Goal: Information Seeking & Learning: Learn about a topic

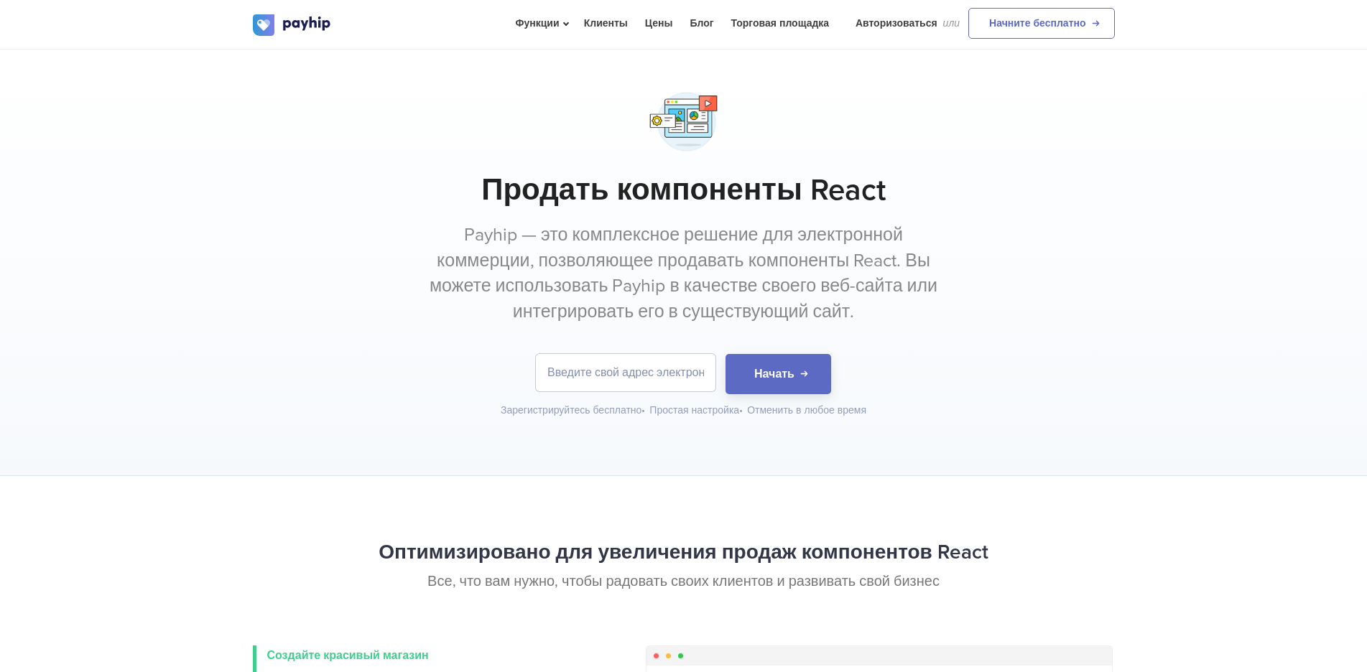
click at [621, 241] on font "Payhip — это комплексное решение для электронной коммерции, позволяющее продава…" at bounding box center [684, 273] width 508 height 98
drag, startPoint x: 621, startPoint y: 241, endPoint x: 678, endPoint y: 236, distance: 57.7
click at [621, 240] on font "Payhip — это комплексное решение для электронной коммерции, позволяющее продава…" at bounding box center [684, 273] width 508 height 98
click at [817, 235] on font "Payhip — это комплексное решение для электронной коммерции, позволяющее продава…" at bounding box center [684, 273] width 508 height 98
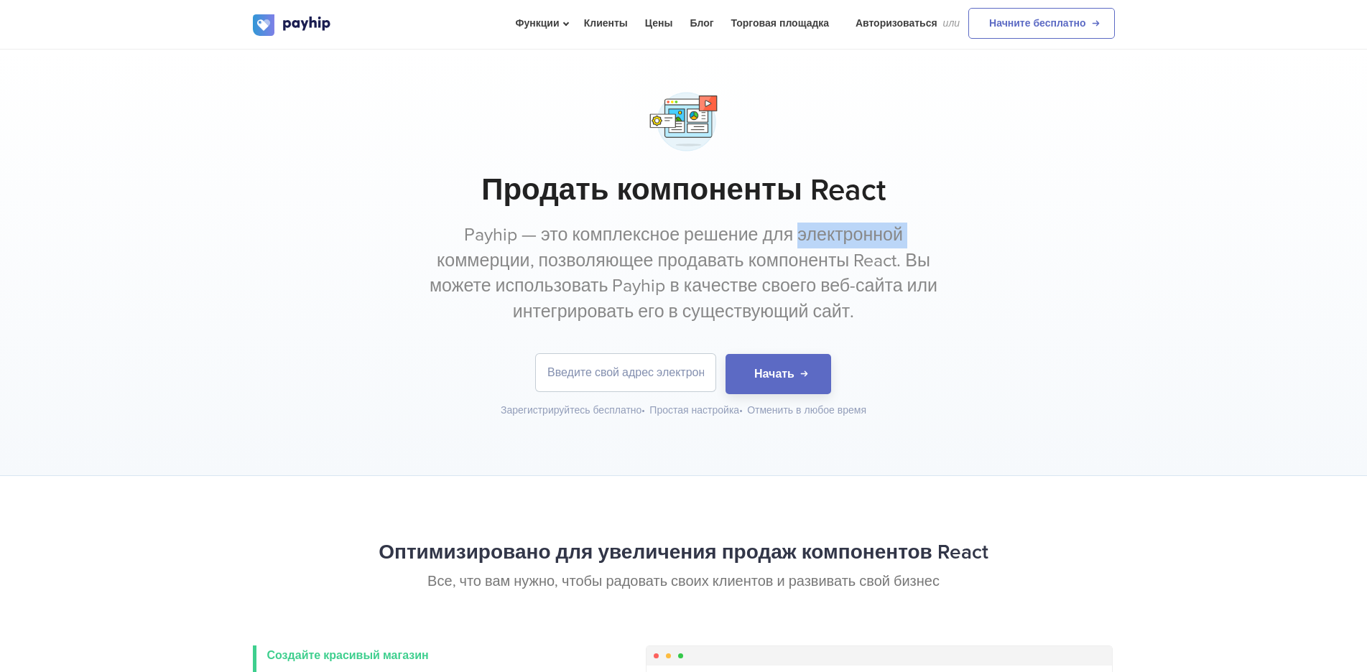
click at [883, 244] on font "Payhip — это комплексное решение для электронной коммерции, позволяющее продава…" at bounding box center [684, 273] width 508 height 98
drag, startPoint x: 883, startPoint y: 244, endPoint x: 468, endPoint y: 277, distance: 415.7
click at [882, 244] on font "Payhip — это комплексное решение для электронной коммерции, позволяющее продава…" at bounding box center [684, 273] width 508 height 98
click at [424, 278] on p "Payhip — это комплексное решение для электронной коммерции, позволяющее продава…" at bounding box center [683, 274] width 539 height 103
click at [510, 255] on font "Payhip — это комплексное решение для электронной коммерции, позволяющее продава…" at bounding box center [684, 273] width 508 height 98
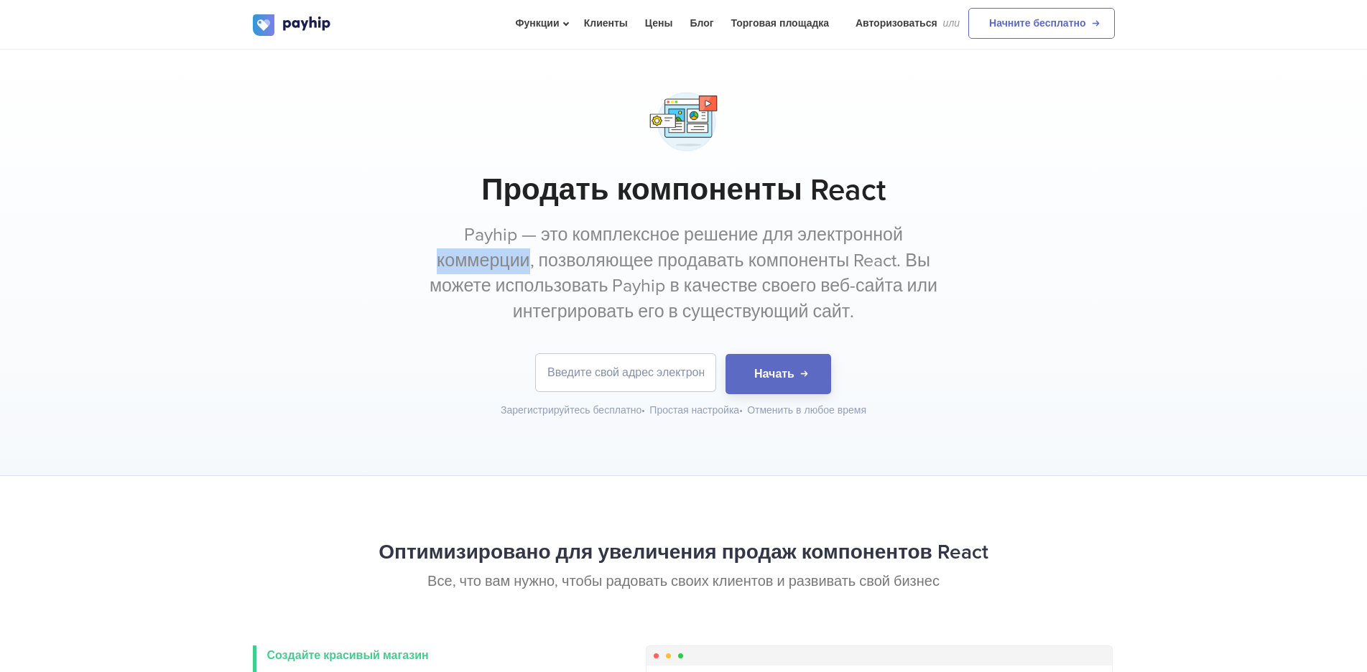
click at [510, 255] on font "Payhip — это комплексное решение для электронной коммерции, позволяющее продава…" at bounding box center [684, 273] width 508 height 98
click at [608, 269] on font "Payhip — это комплексное решение для электронной коммерции, позволяющее продава…" at bounding box center [684, 273] width 508 height 98
click at [695, 251] on font "Payhip — это комплексное решение для электронной коммерции, позволяющее продава…" at bounding box center [684, 273] width 508 height 98
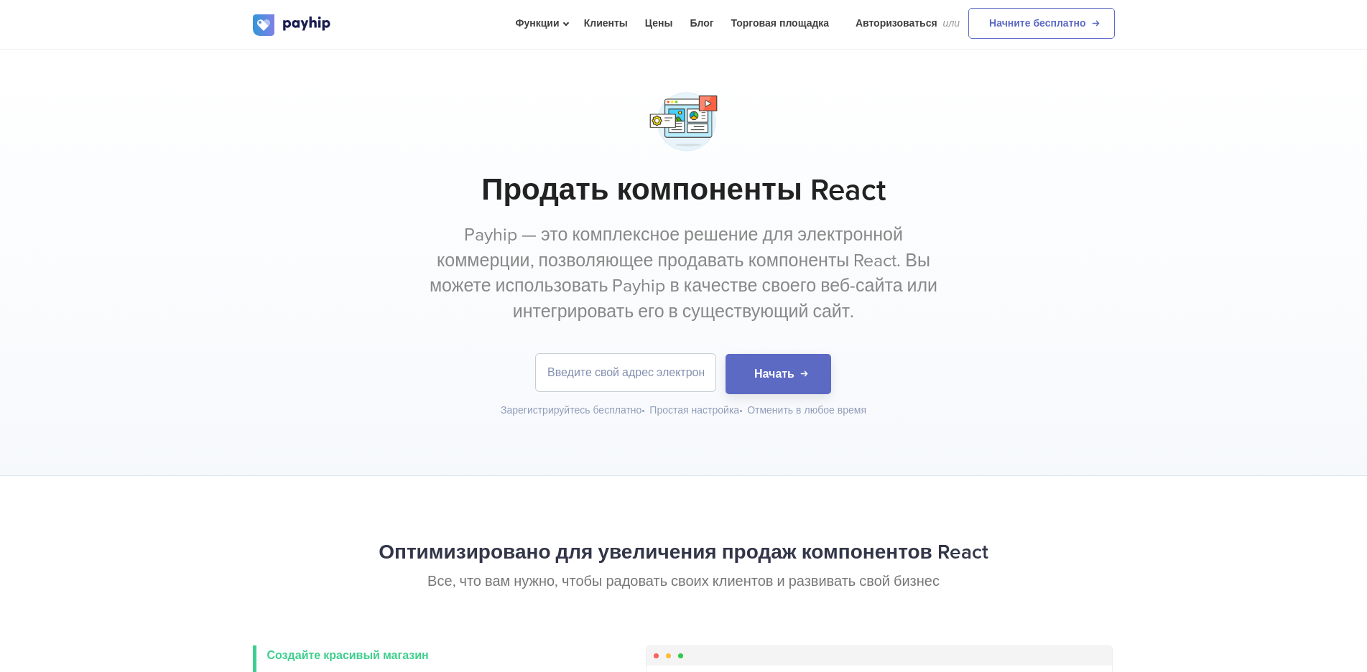
click at [757, 248] on p "Payhip — это комплексное решение для электронной коммерции, позволяющее продава…" at bounding box center [683, 274] width 539 height 103
click at [831, 256] on font "Payhip — это комплексное решение для электронной коммерции, позволяющее продава…" at bounding box center [684, 273] width 508 height 98
click at [896, 258] on font "Payhip — это комплексное решение для электронной коммерции, позволяющее продава…" at bounding box center [684, 273] width 508 height 98
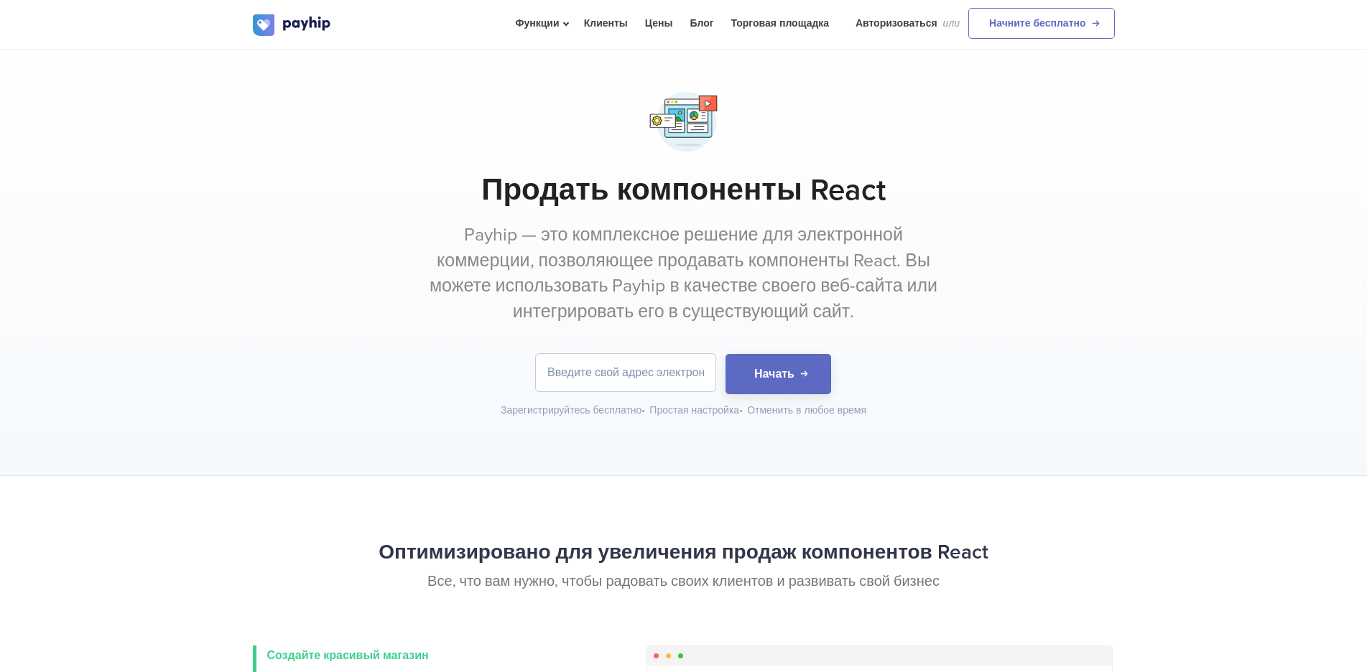
click at [544, 292] on font "Payhip — это комплексное решение для электронной коммерции, позволяющее продава…" at bounding box center [684, 273] width 508 height 98
drag, startPoint x: 513, startPoint y: 274, endPoint x: 724, endPoint y: 284, distance: 211.4
click at [724, 284] on p "Payhip — это комплексное решение для электронной коммерции, позволяющее продава…" at bounding box center [683, 274] width 539 height 103
click at [632, 288] on font "Payhip — это комплексное решение для электронной коммерции, позволяющее продава…" at bounding box center [684, 273] width 508 height 98
drag, startPoint x: 697, startPoint y: 285, endPoint x: 761, endPoint y: 287, distance: 63.9
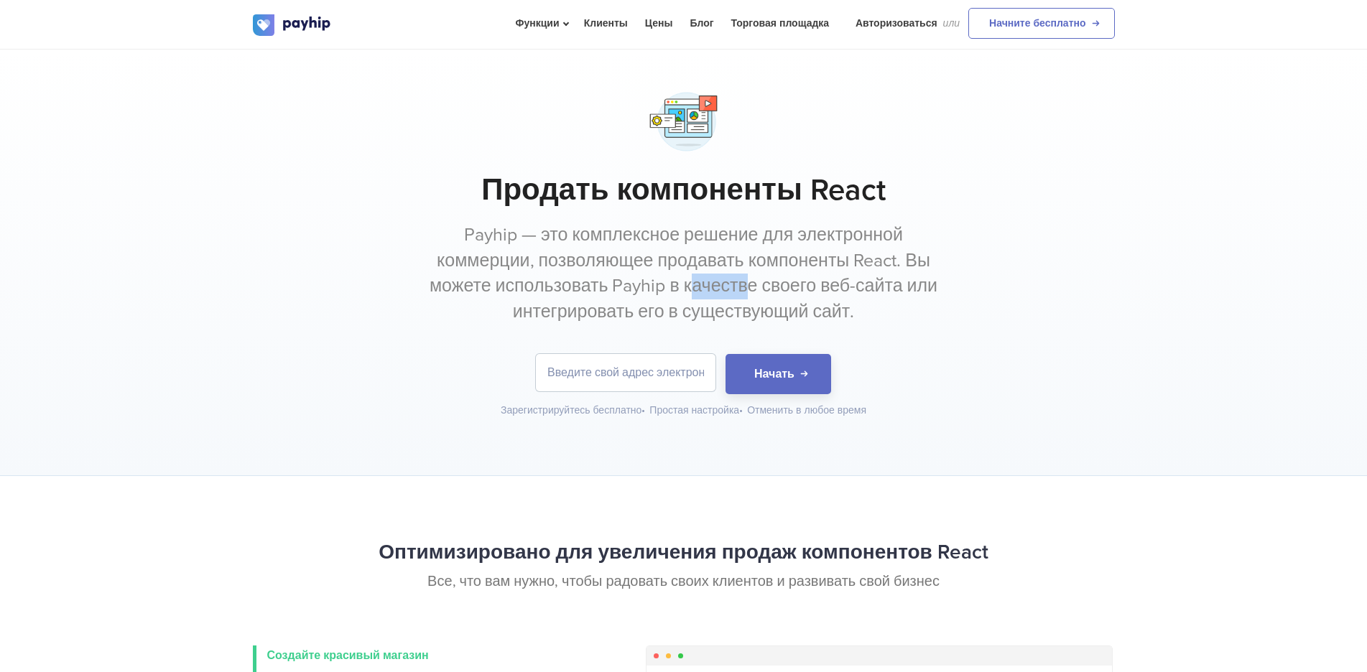
click at [761, 287] on font "Payhip — это комплексное решение для электронной коммерции, позволяющее продава…" at bounding box center [684, 273] width 508 height 98
click at [808, 289] on font "Payhip — это комплексное решение для электронной коммерции, позволяющее продава…" at bounding box center [684, 273] width 508 height 98
click at [863, 289] on font "Payhip — это комплексное решение для электронной коммерции, позволяющее продава…" at bounding box center [684, 273] width 508 height 98
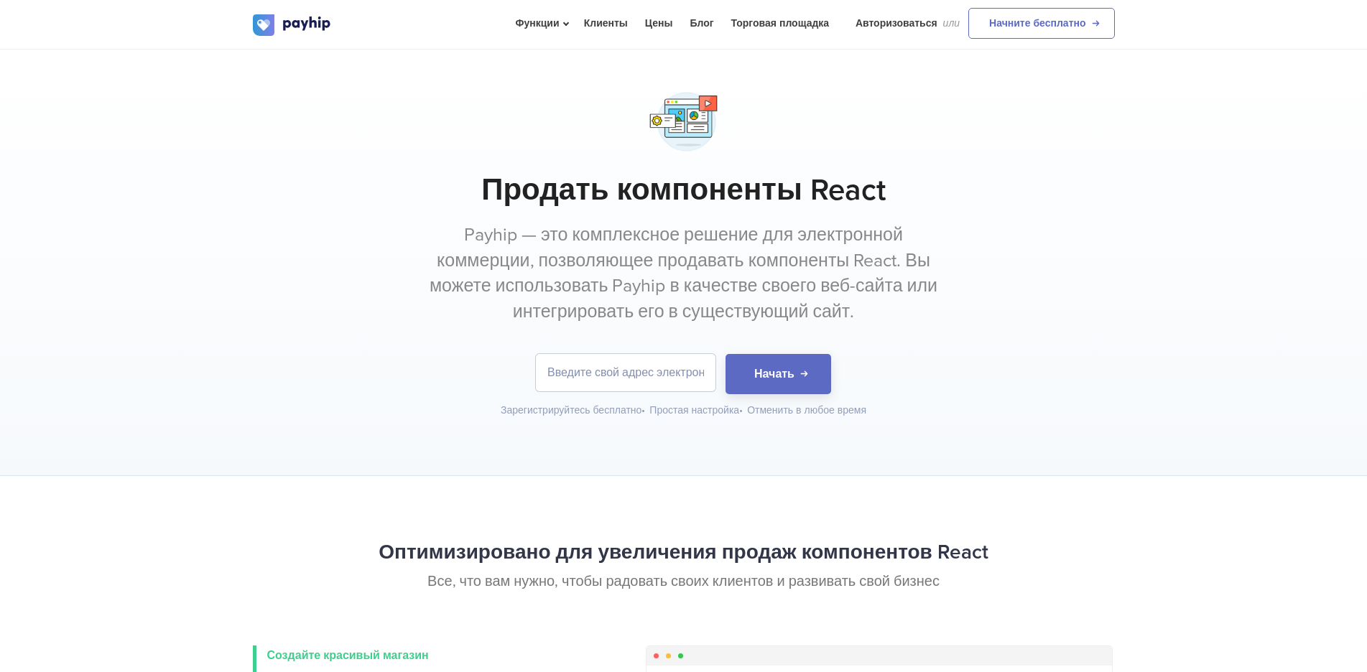
drag, startPoint x: 914, startPoint y: 289, endPoint x: 906, endPoint y: 292, distance: 8.2
click at [913, 289] on font "Payhip — это комплексное решение для электронной коммерции, позволяющее продава…" at bounding box center [684, 273] width 508 height 98
click at [604, 311] on font "Payhip — это комплексное решение для электронной коммерции, позволяющее продава…" at bounding box center [684, 273] width 508 height 98
click at [714, 312] on font "Payhip — это комплексное решение для электронной коммерции, позволяющее продава…" at bounding box center [684, 273] width 508 height 98
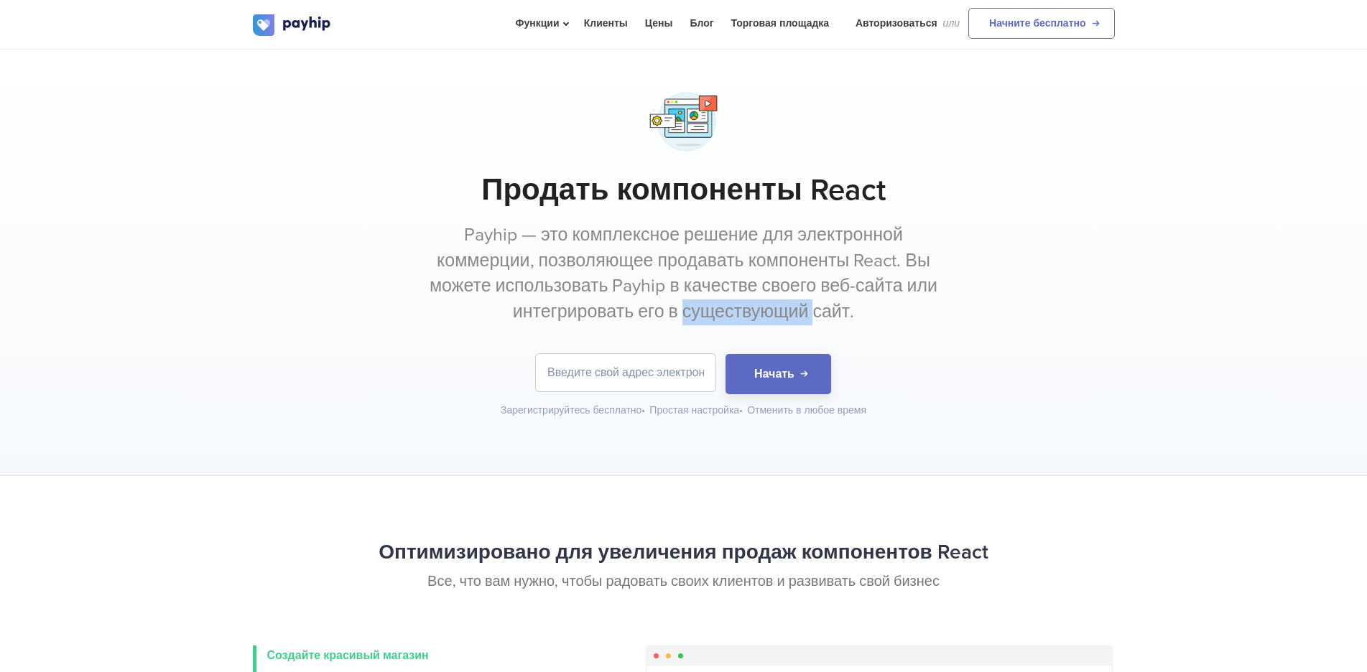
click at [714, 312] on font "Payhip — это комплексное решение для электронной коммерции, позволяющее продава…" at bounding box center [684, 273] width 508 height 98
click at [796, 313] on font "Payhip — это комплексное решение для электронной коммерции, позволяющее продава…" at bounding box center [684, 273] width 508 height 98
click at [600, 357] on input "email" at bounding box center [626, 372] width 180 height 37
type input "ф"
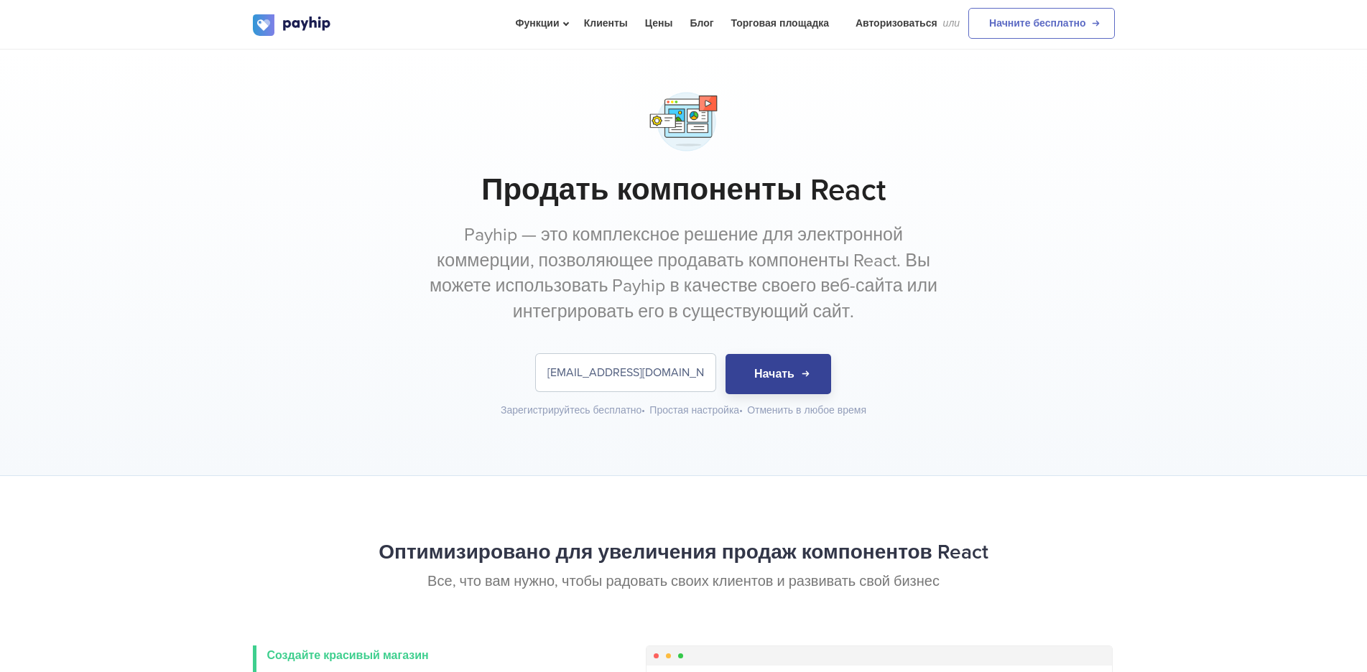
type input "[EMAIL_ADDRESS][DOMAIN_NAME]"
click at [778, 378] on font "Начать" at bounding box center [774, 374] width 40 height 14
